Goal: Contribute content

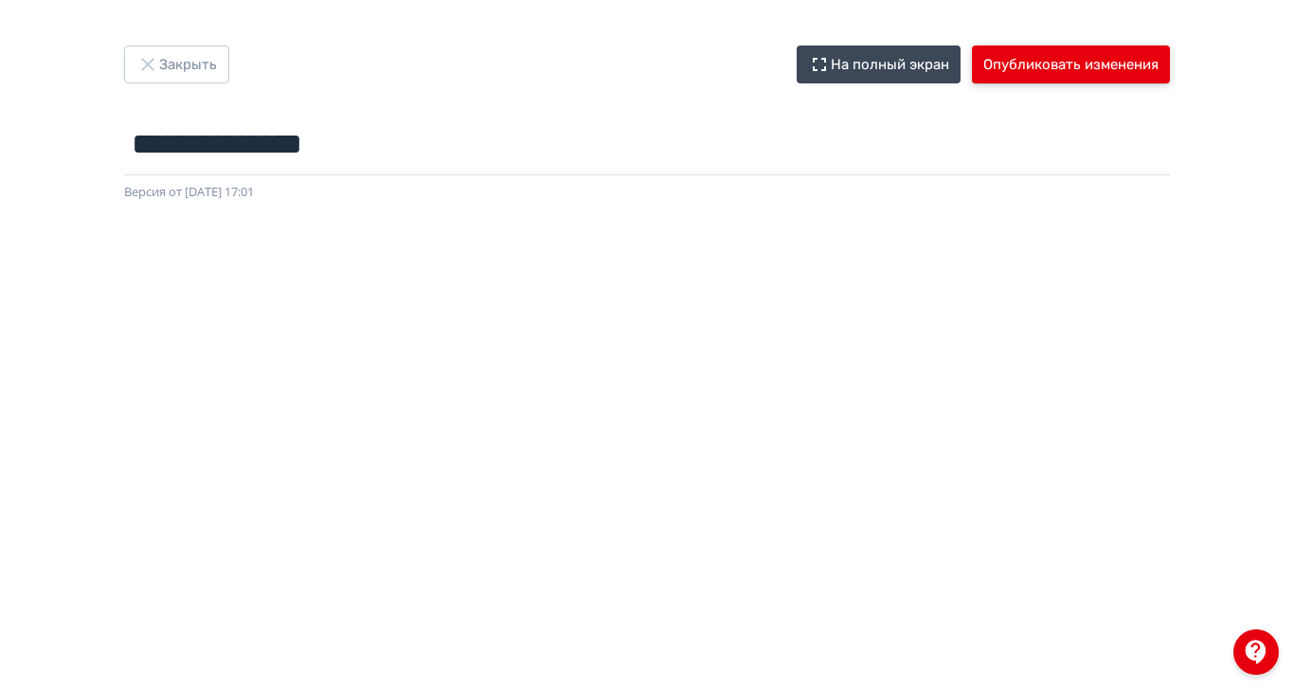
click at [1170, 73] on button "Опубликовать изменения" at bounding box center [1071, 64] width 198 height 38
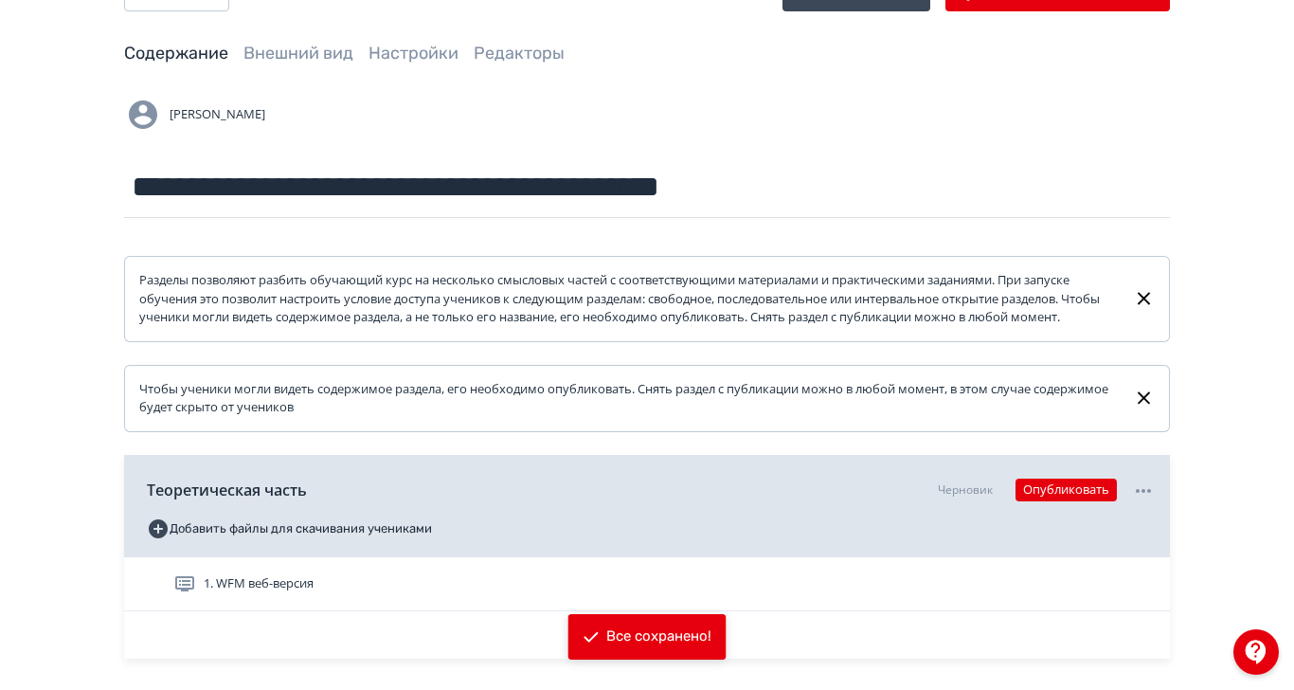
scroll to position [149, 0]
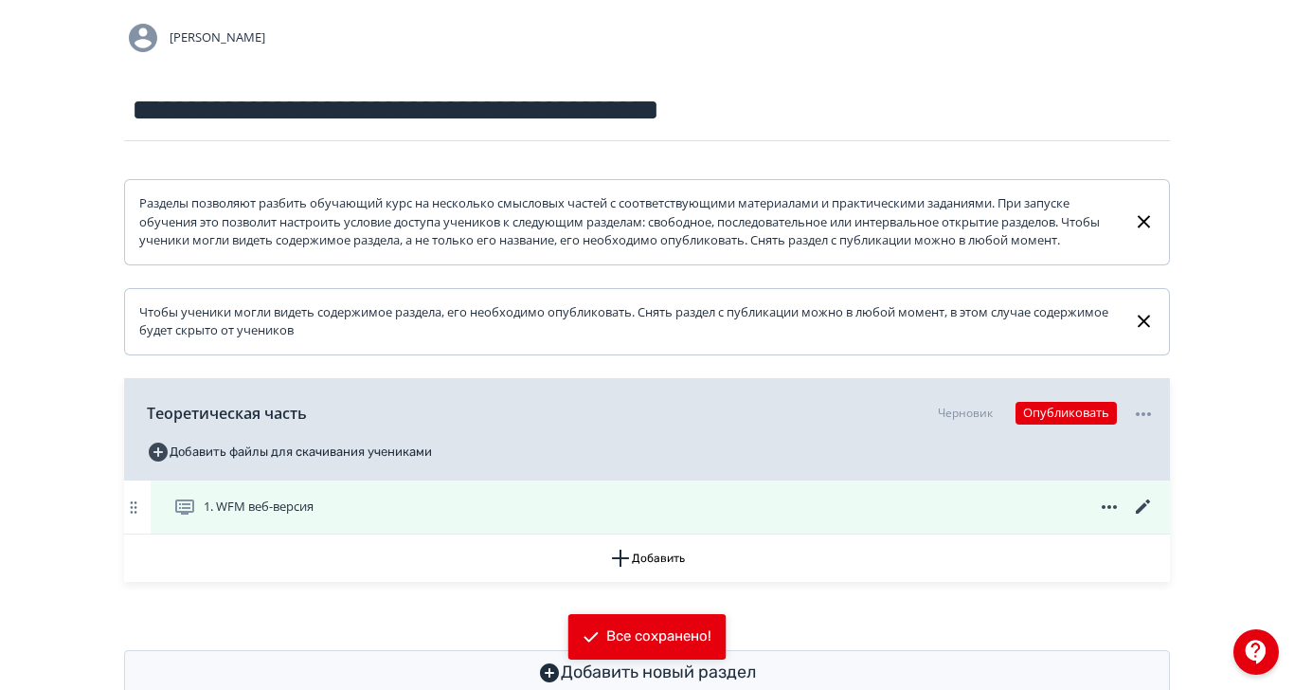
click at [751, 518] on div "1. WFM веб-версия" at bounding box center [664, 507] width 982 height 23
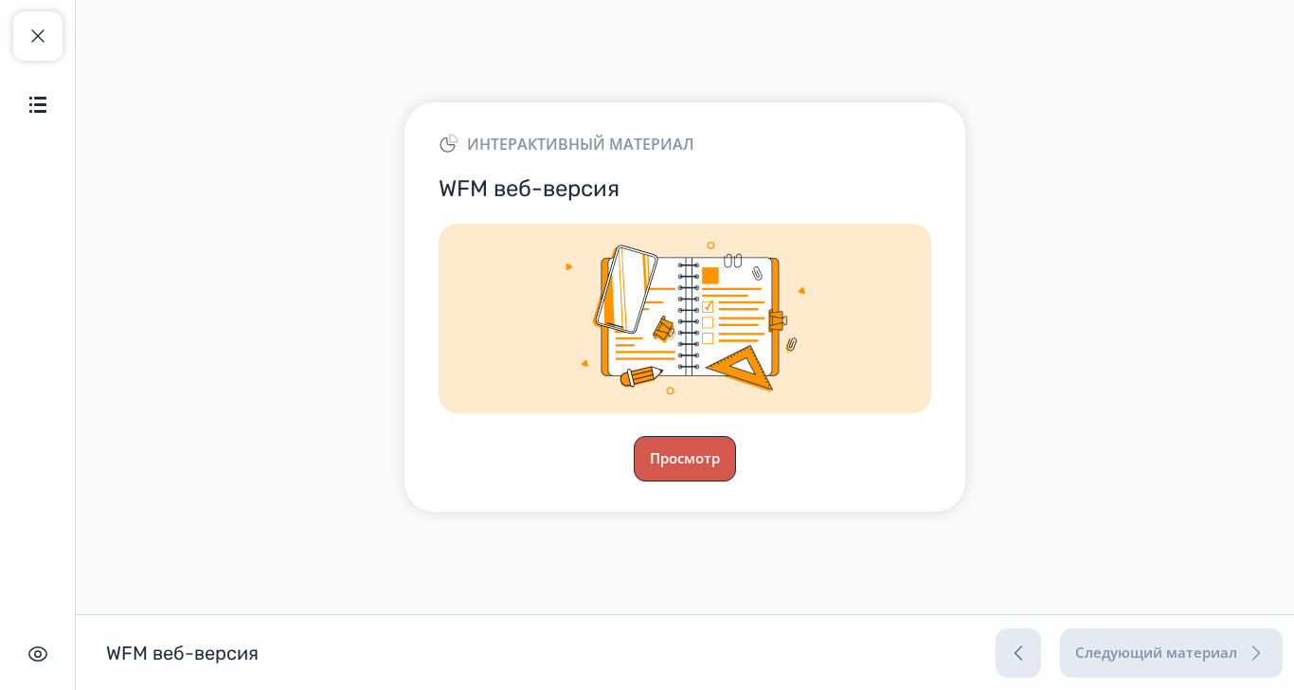
click at [736, 481] on button "Просмотр" at bounding box center [685, 458] width 102 height 45
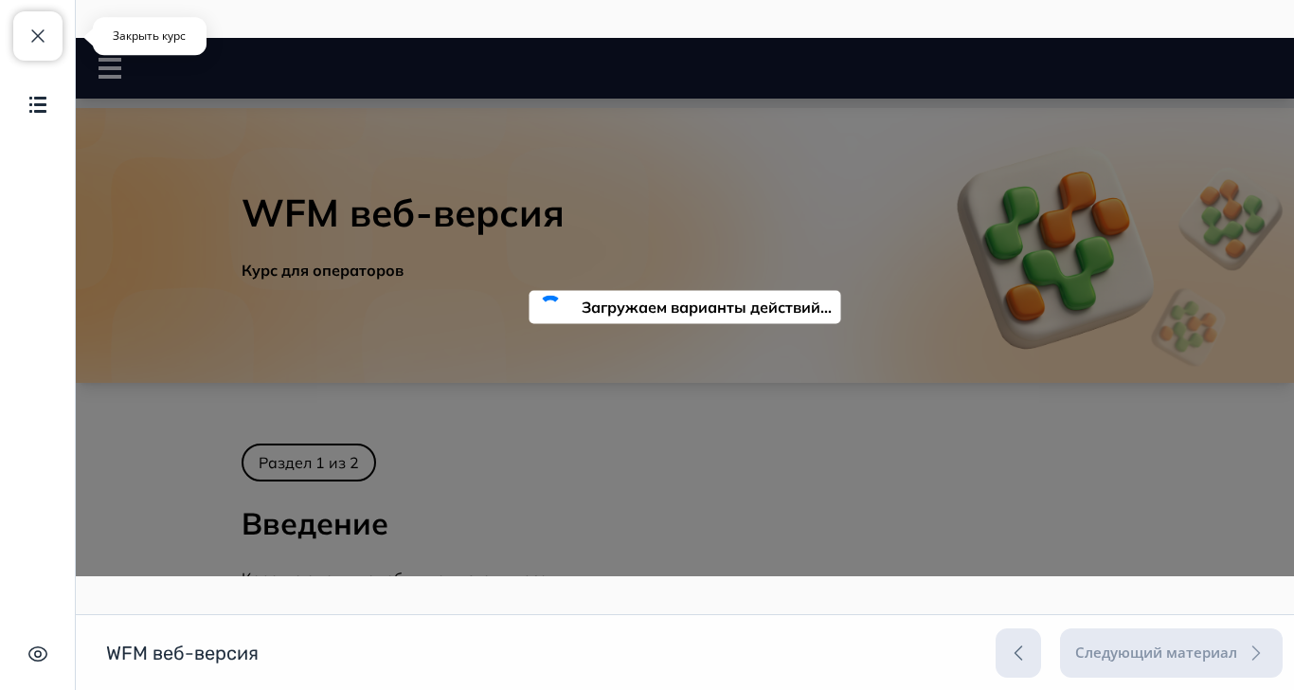
click at [20, 31] on button "Закрыть курс" at bounding box center [37, 35] width 49 height 49
